Goal: Transaction & Acquisition: Subscribe to service/newsletter

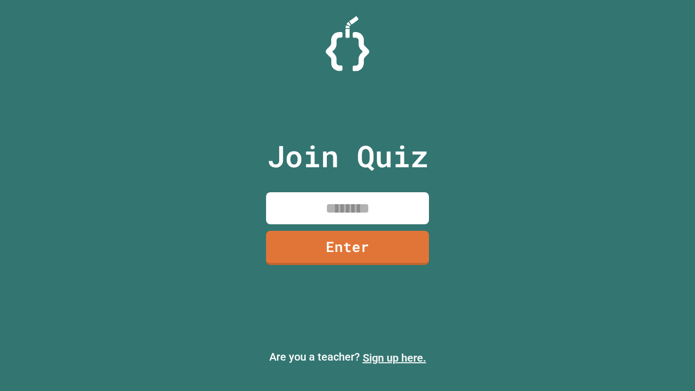
click at [394, 358] on link "Sign up here." at bounding box center [395, 357] width 64 height 13
